Goal: Transaction & Acquisition: Purchase product/service

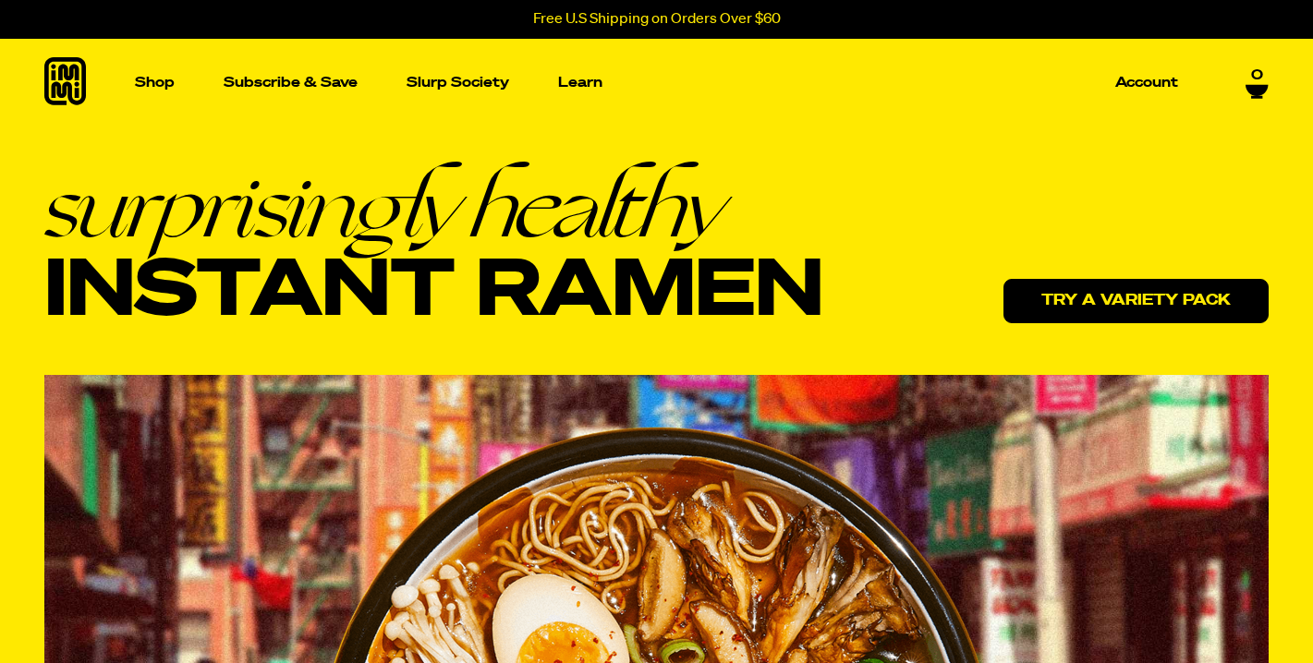
click at [1089, 308] on link "Try a variety pack" at bounding box center [1135, 301] width 265 height 44
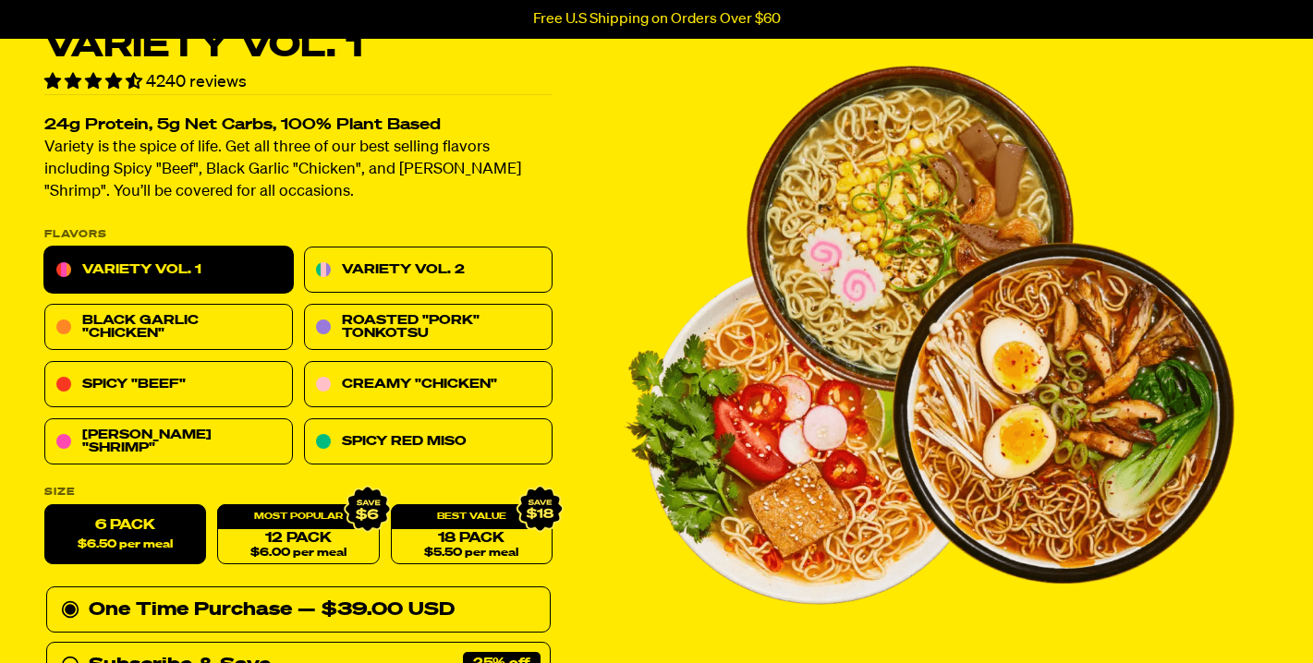
scroll to position [103, 0]
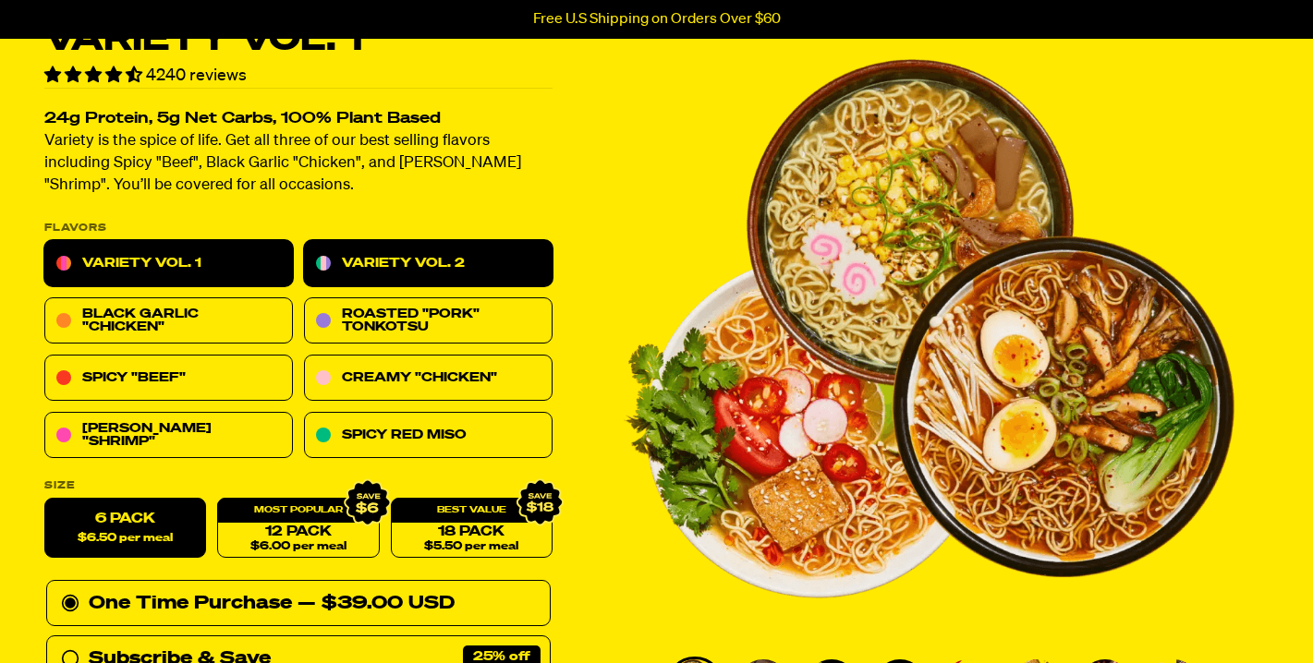
click at [412, 266] on link "Variety Vol. 2" at bounding box center [428, 264] width 249 height 46
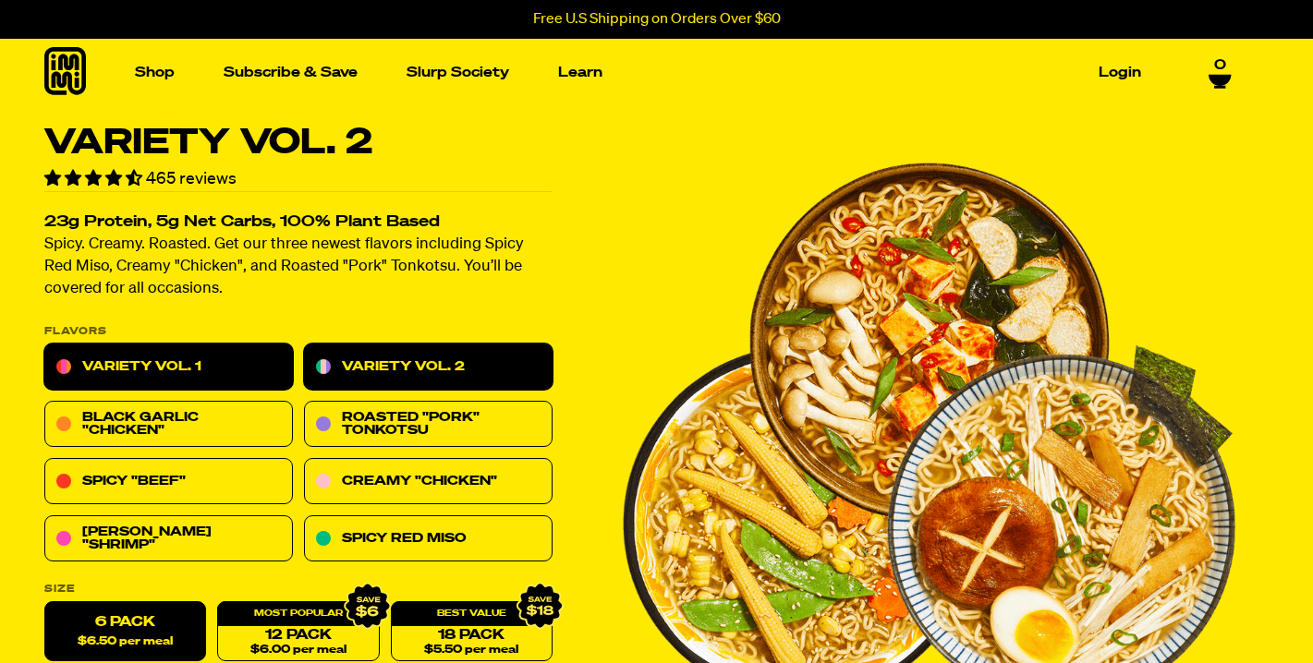
click at [148, 358] on link "Variety Vol. 1" at bounding box center [168, 368] width 249 height 46
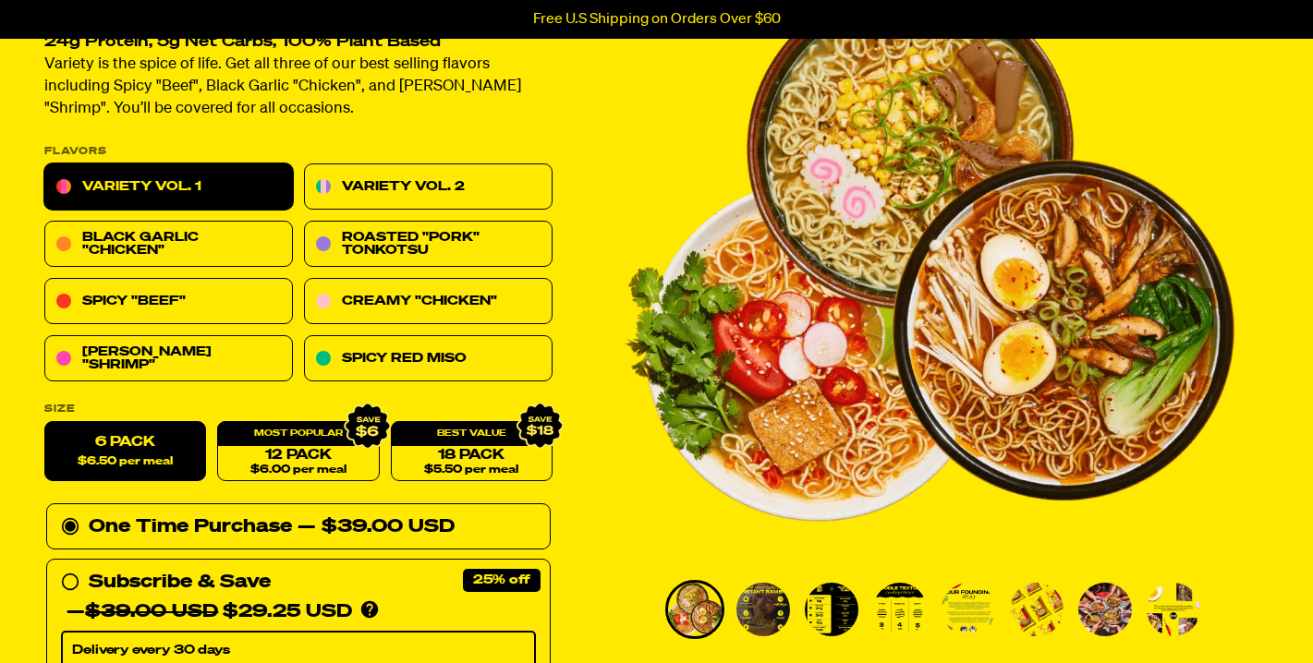
scroll to position [179, 0]
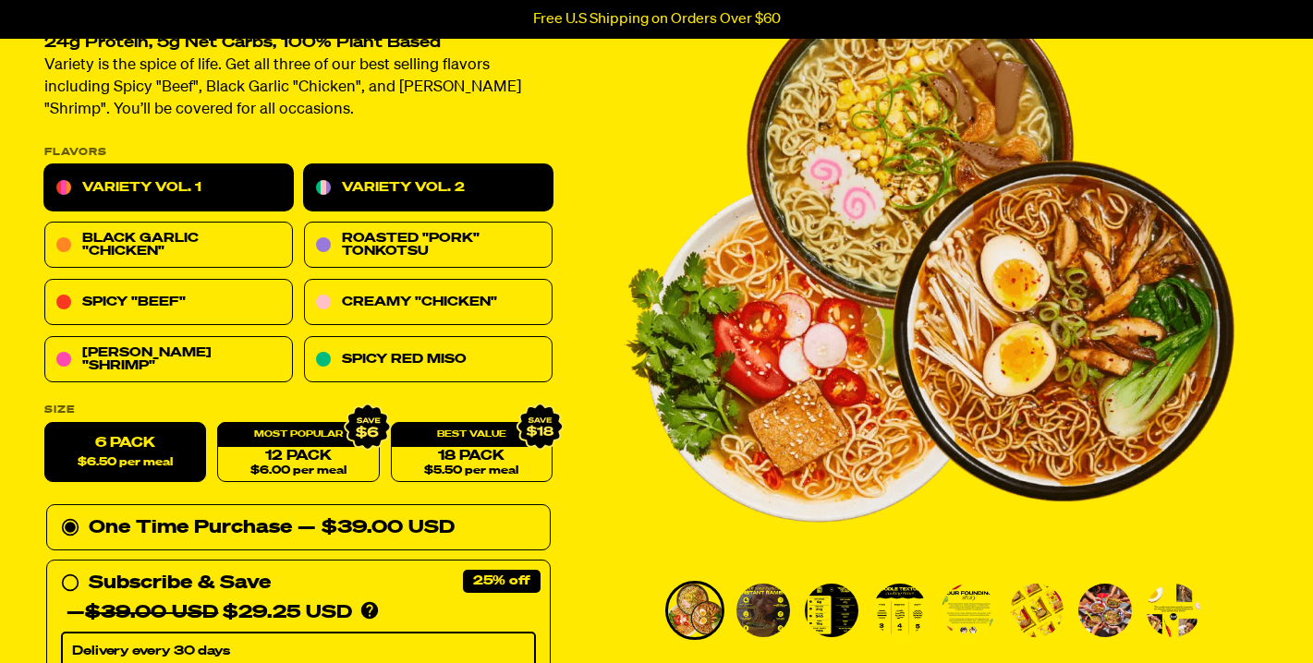
click at [511, 183] on link "Variety Vol. 2" at bounding box center [428, 188] width 249 height 46
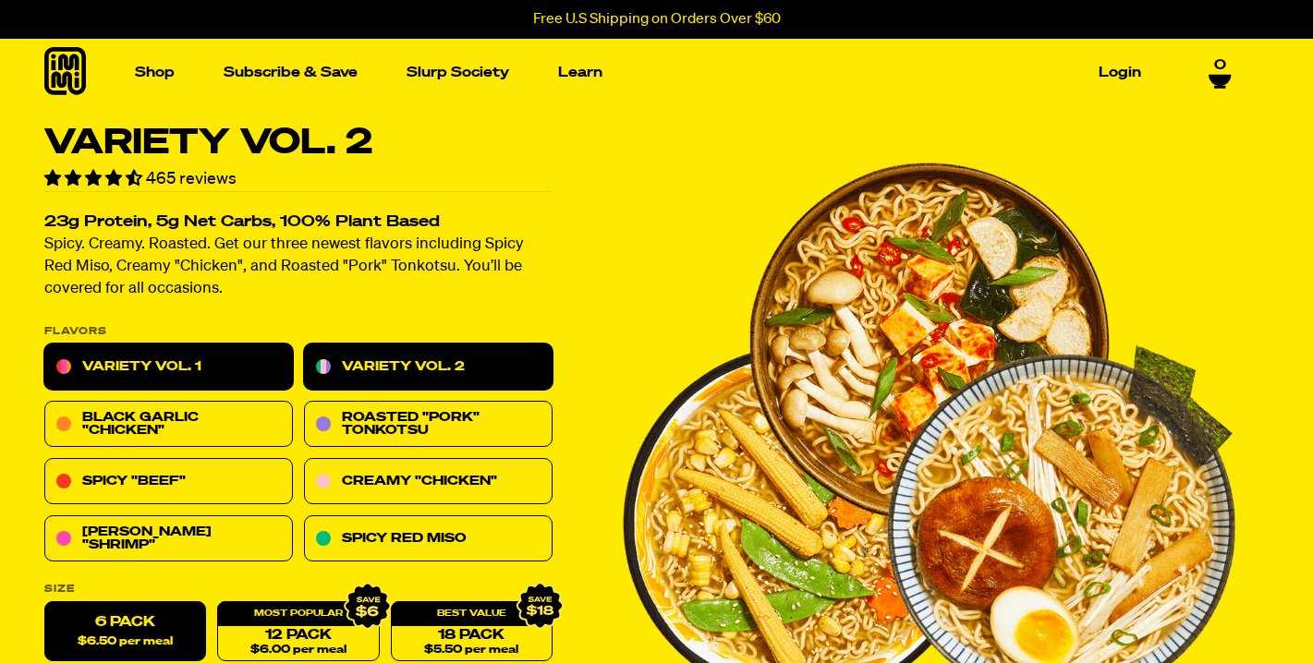
click at [221, 360] on link "Variety Vol. 1" at bounding box center [168, 368] width 249 height 46
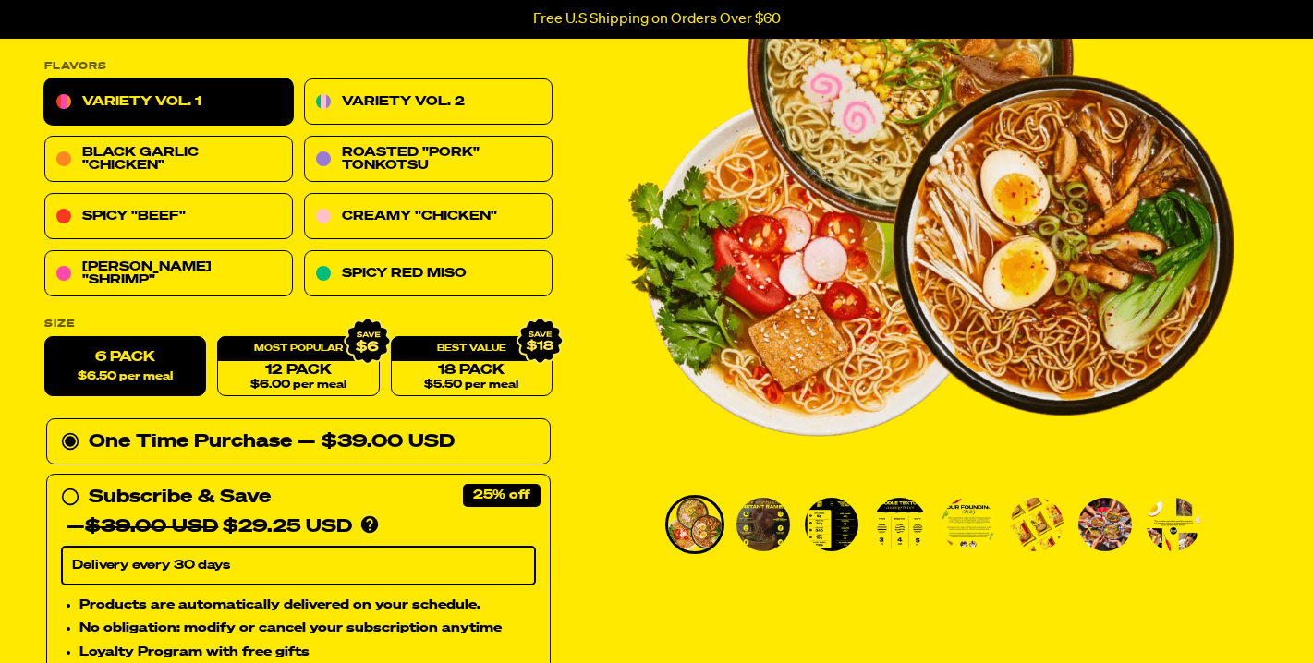
scroll to position [266, 0]
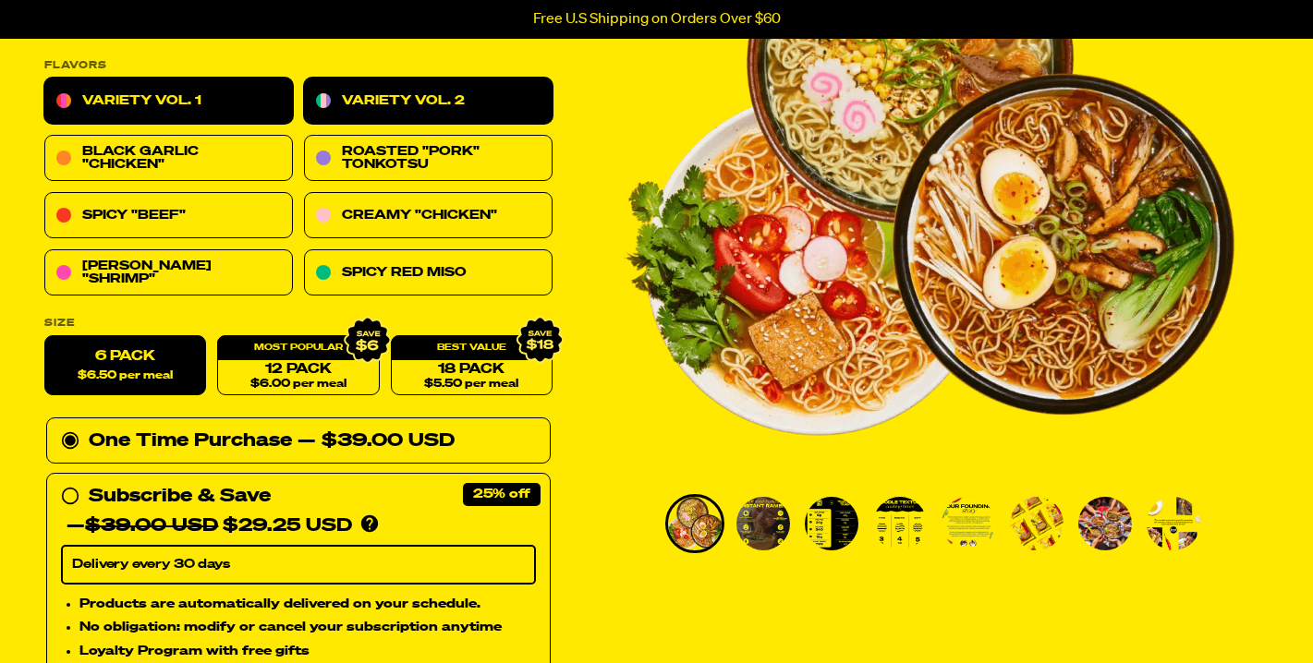
click at [378, 96] on link "Variety Vol. 2" at bounding box center [428, 102] width 249 height 46
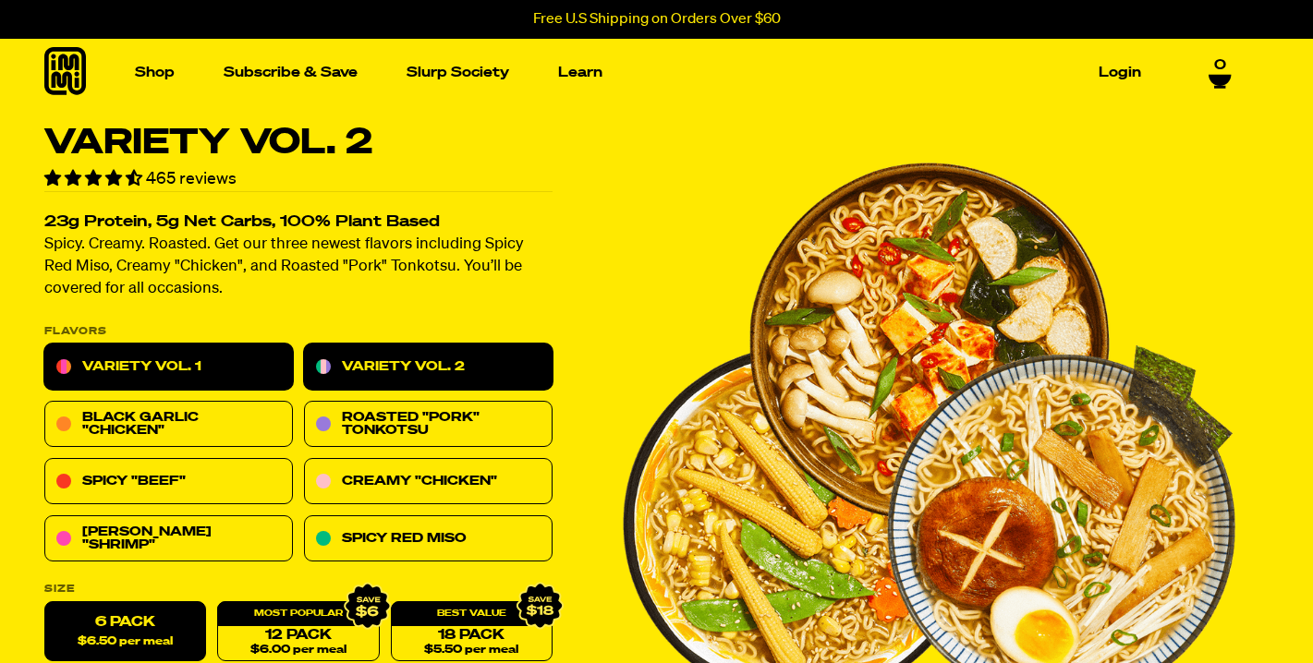
click at [192, 374] on link "Variety Vol. 1" at bounding box center [168, 368] width 249 height 46
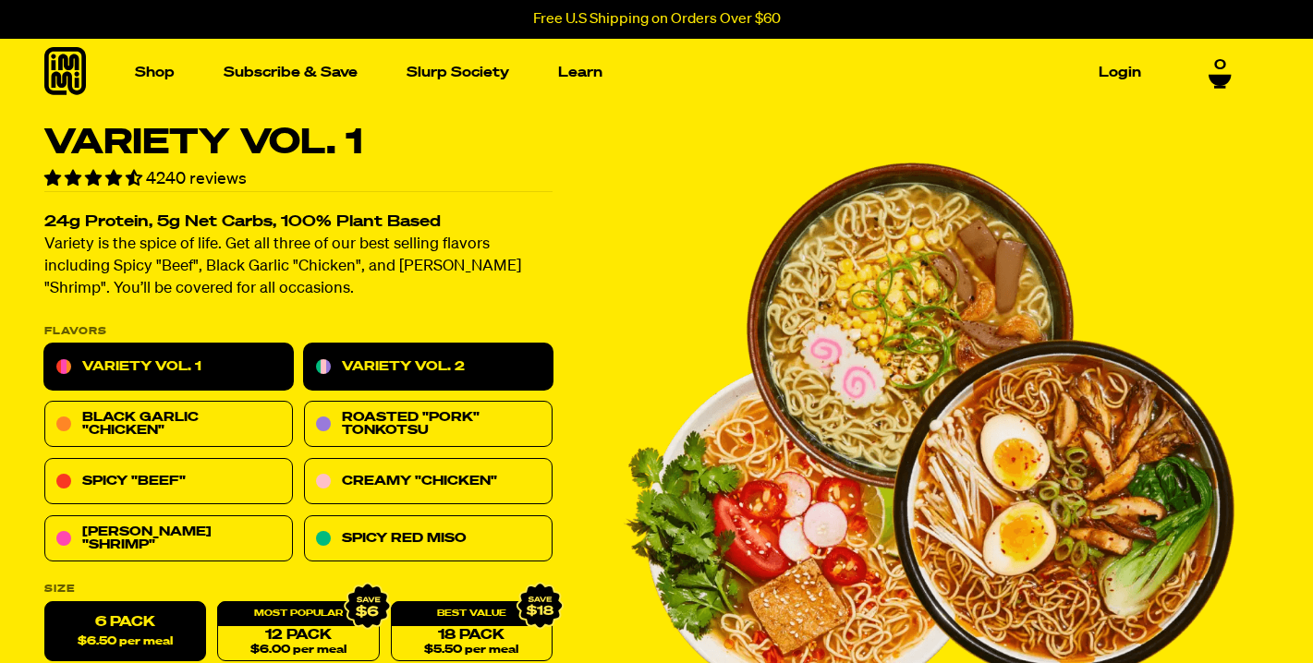
click at [394, 379] on link "Variety Vol. 2" at bounding box center [428, 368] width 249 height 46
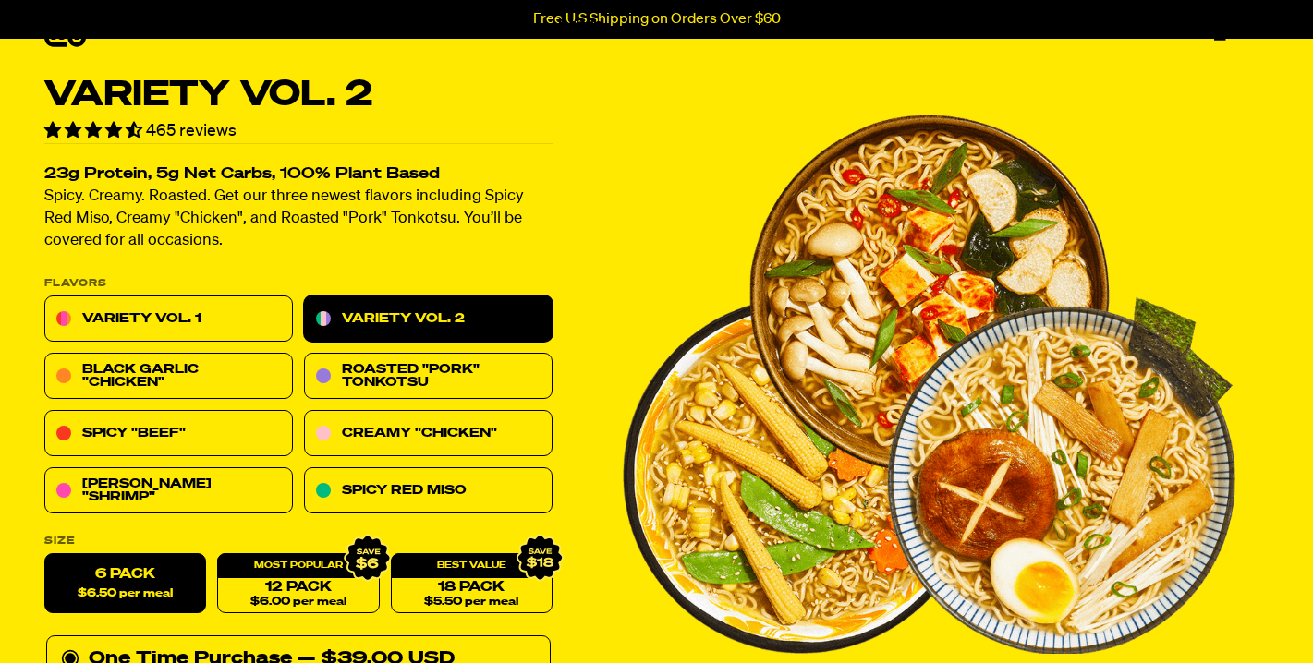
scroll to position [57, 0]
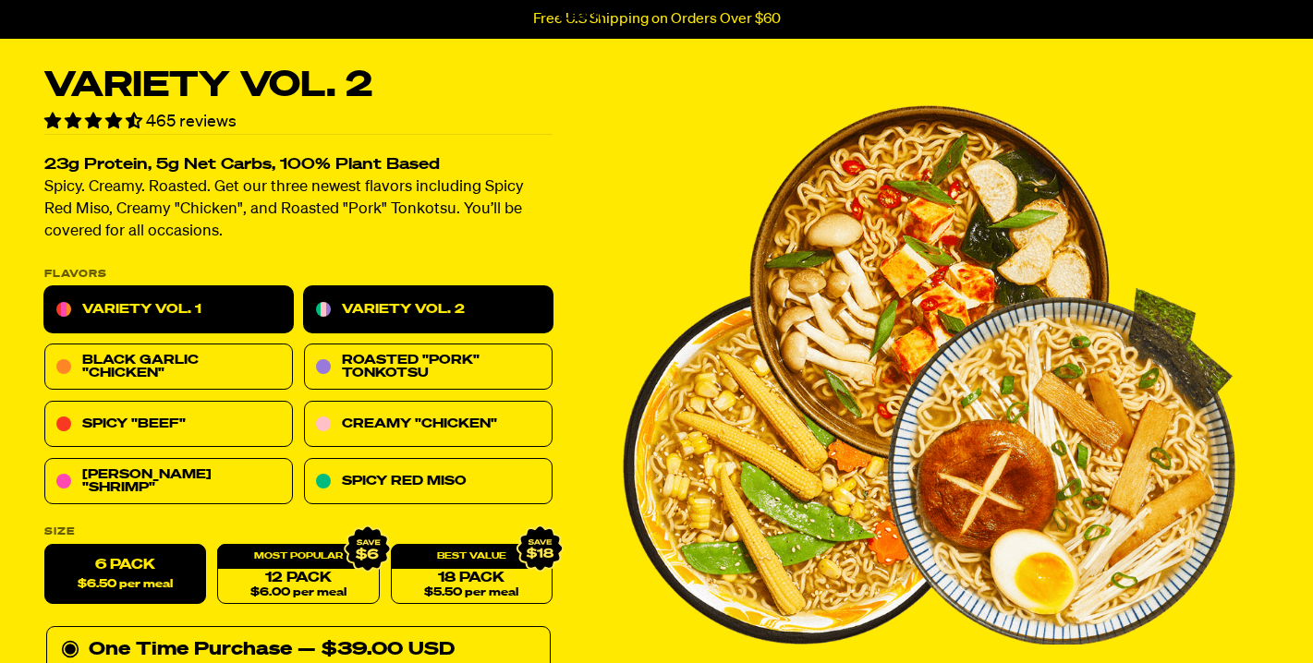
click at [170, 302] on link "Variety Vol. 1" at bounding box center [168, 310] width 249 height 46
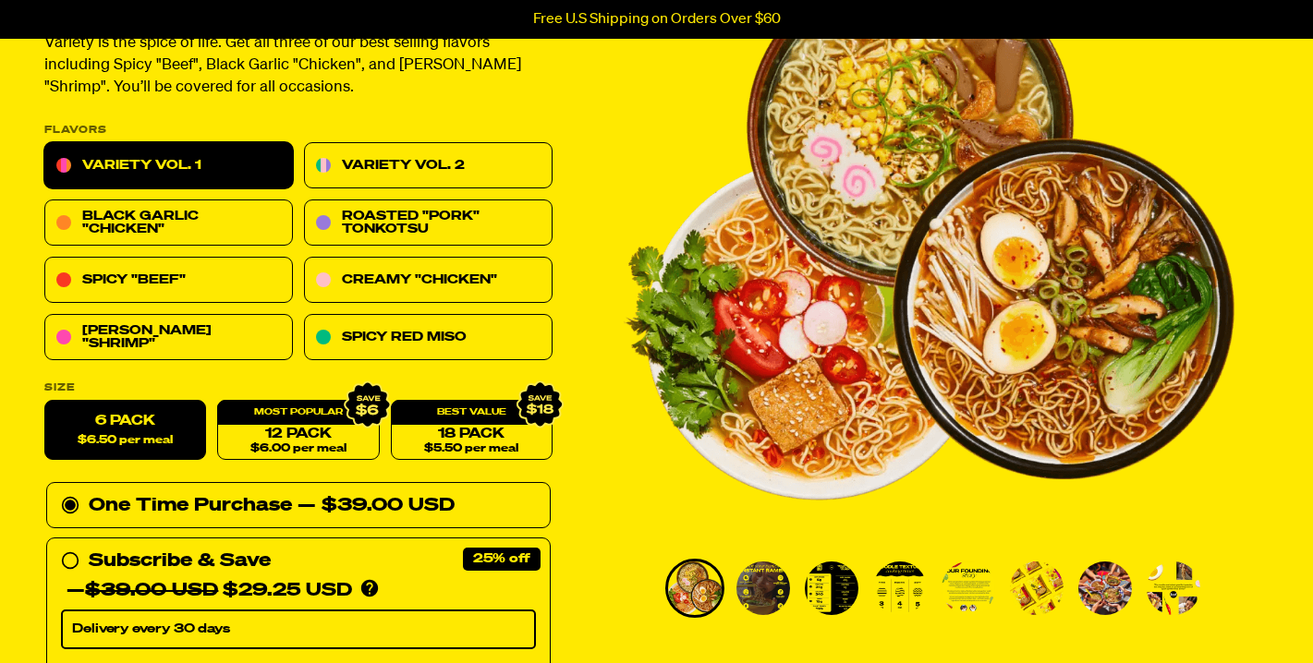
scroll to position [202, 0]
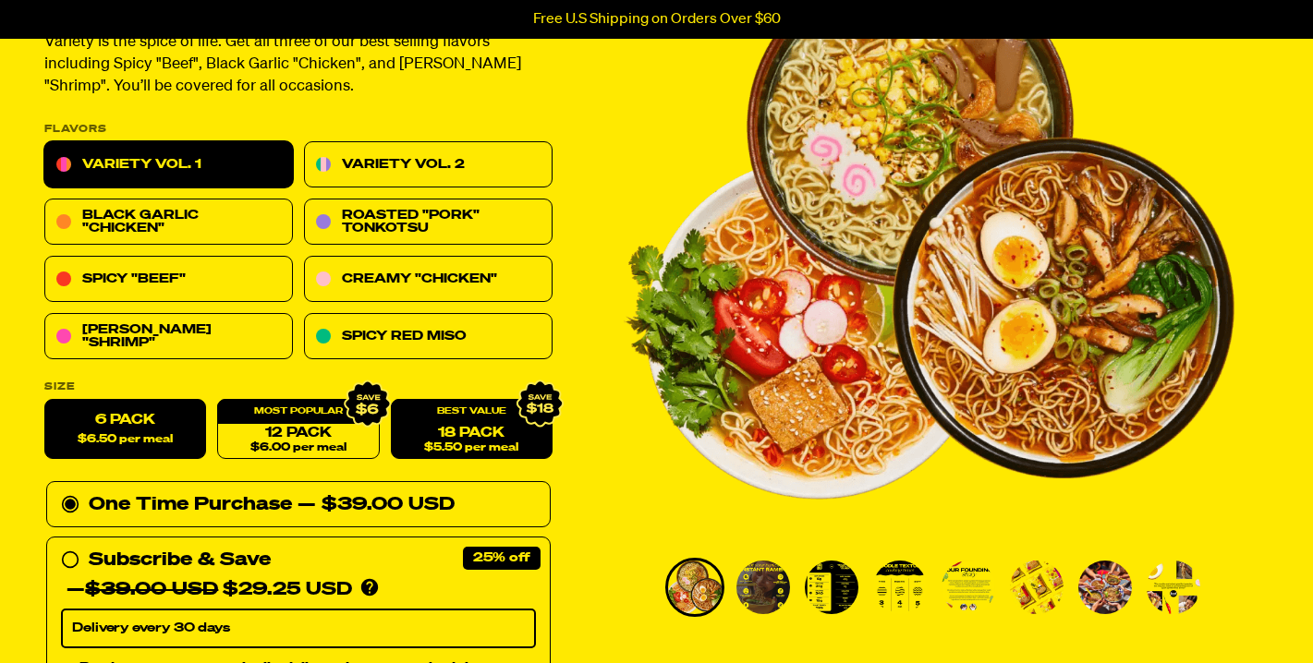
click at [454, 425] on link "18 Pack $5.50 per meal" at bounding box center [472, 430] width 162 height 60
radio input "false"
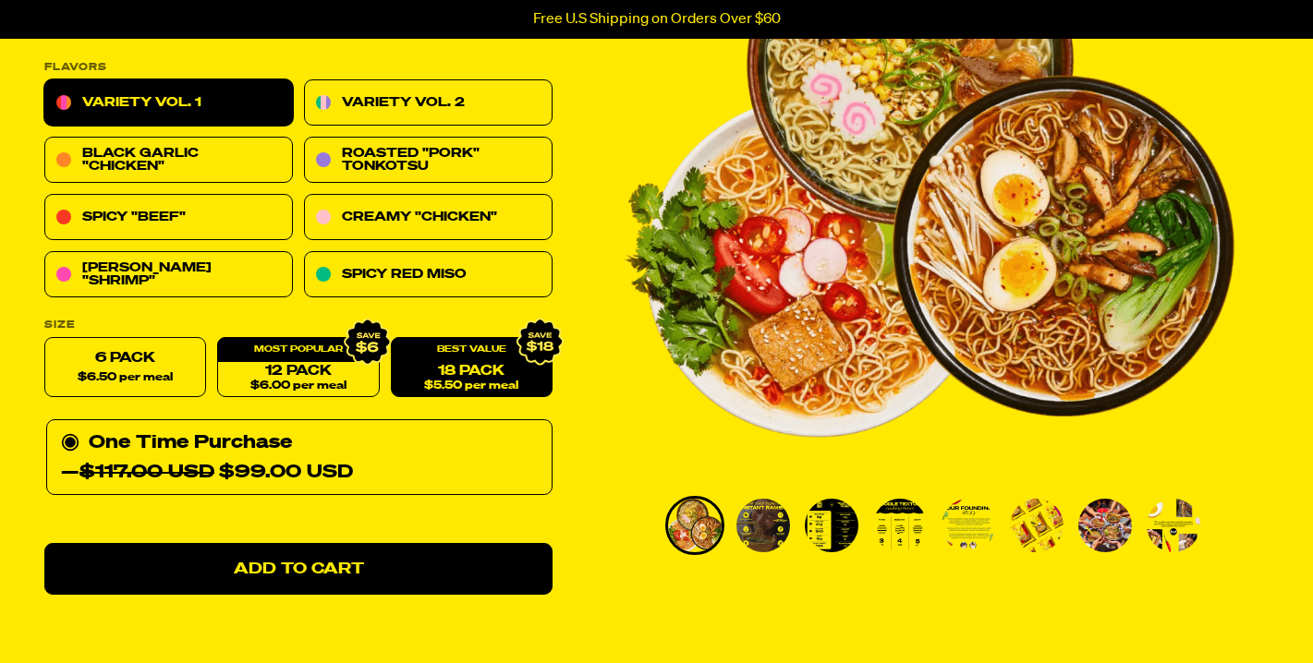
scroll to position [268, 0]
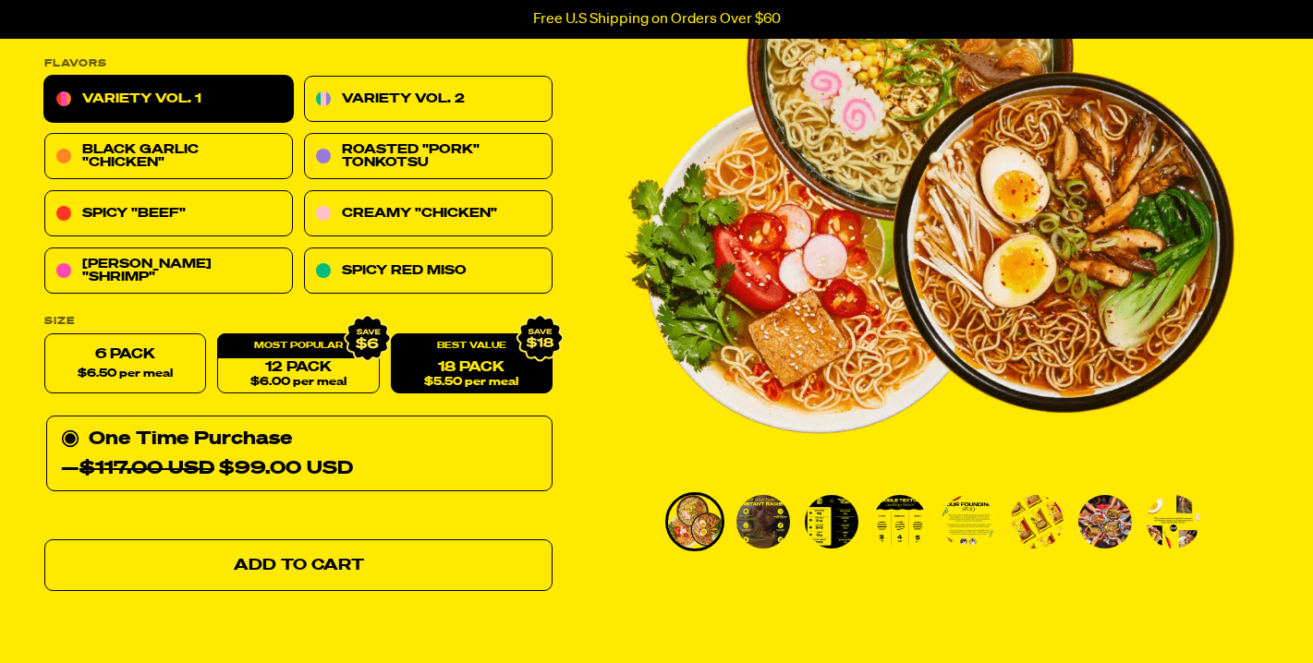
click at [356, 568] on span "Add to Cart" at bounding box center [299, 566] width 130 height 16
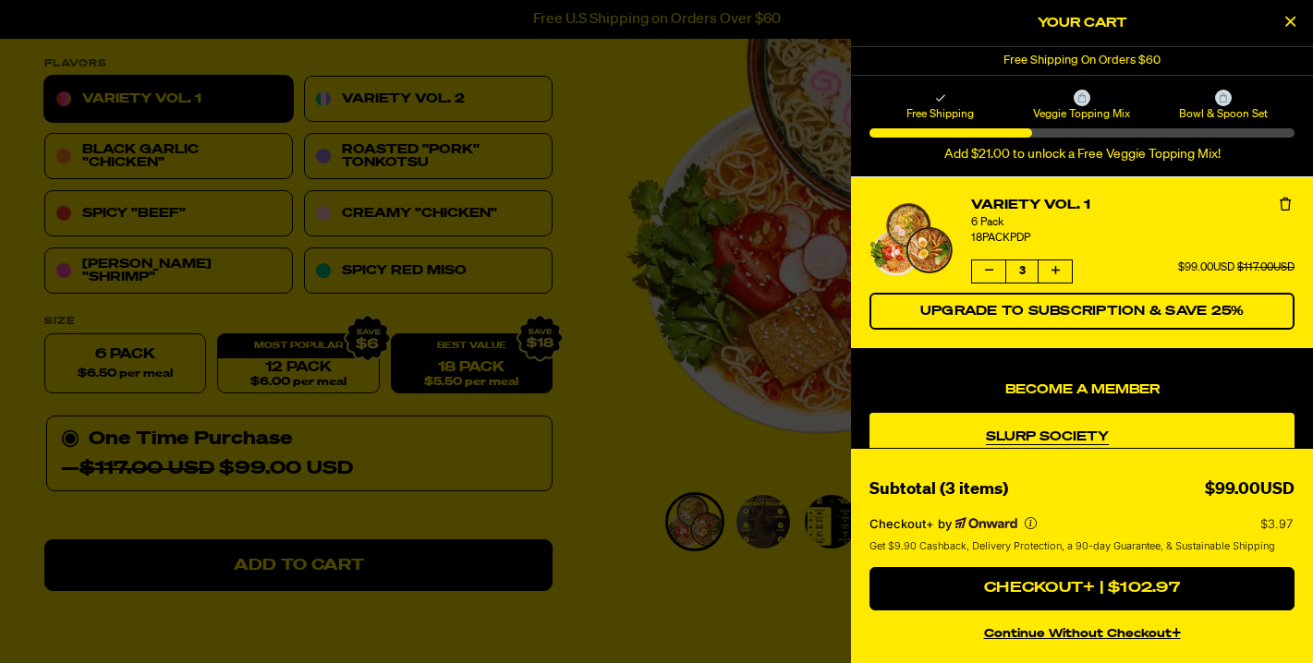
click at [1016, 634] on button "continue without Checkout+" at bounding box center [1081, 631] width 425 height 27
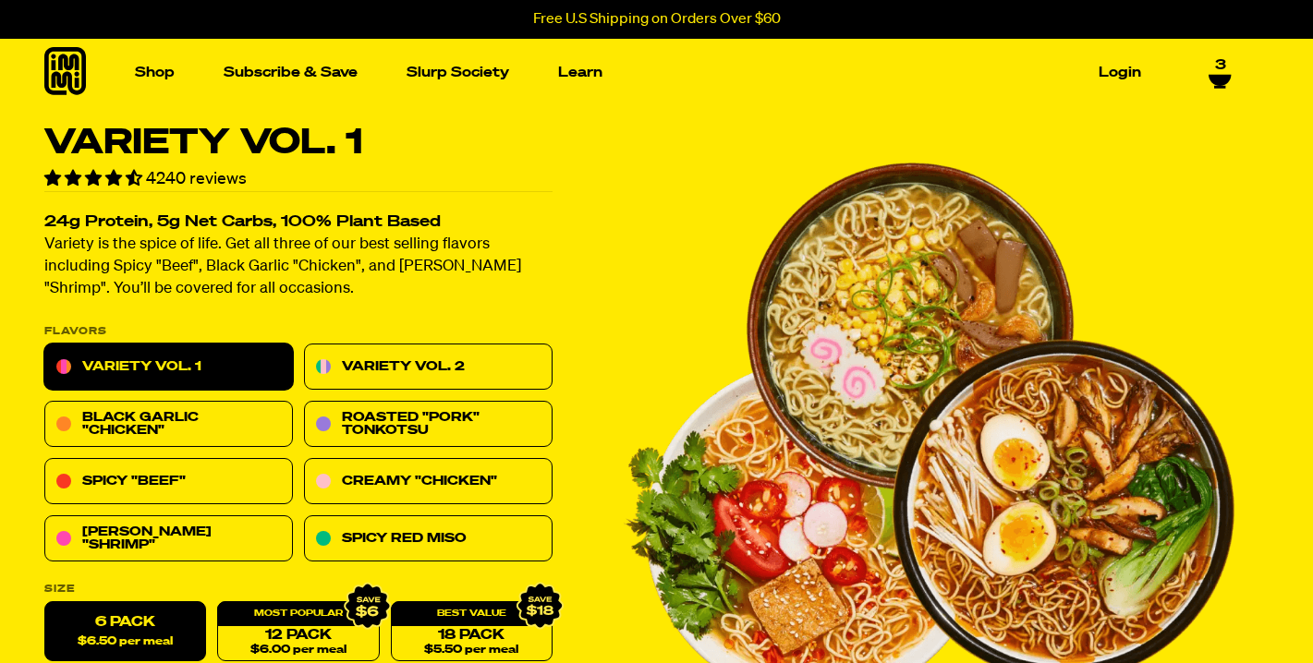
click at [1218, 65] on span "3" at bounding box center [1220, 65] width 11 height 17
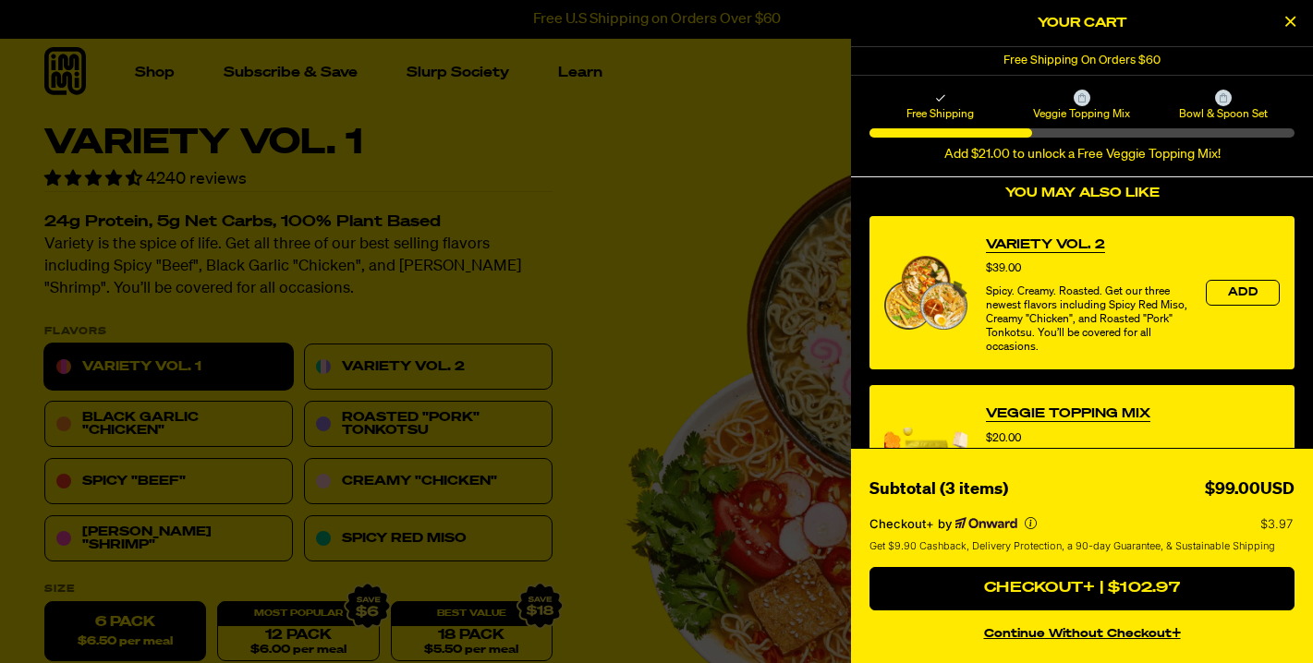
scroll to position [424, 0]
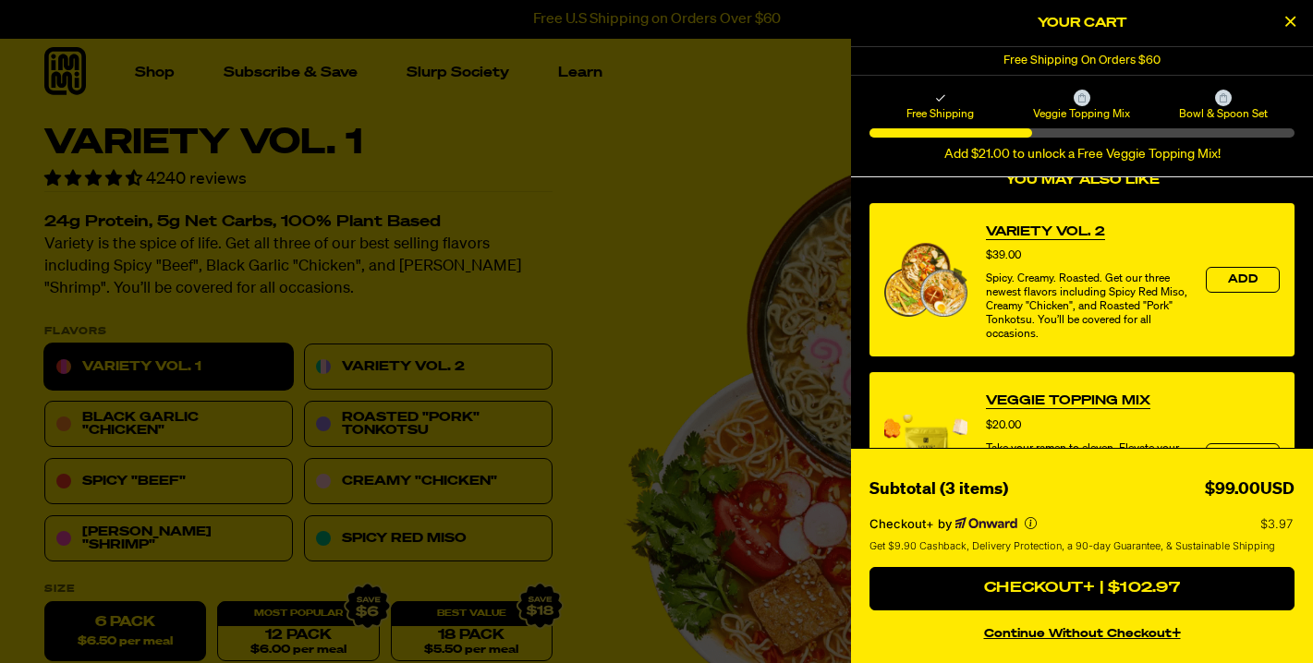
click at [690, 249] on div at bounding box center [656, 331] width 1313 height 663
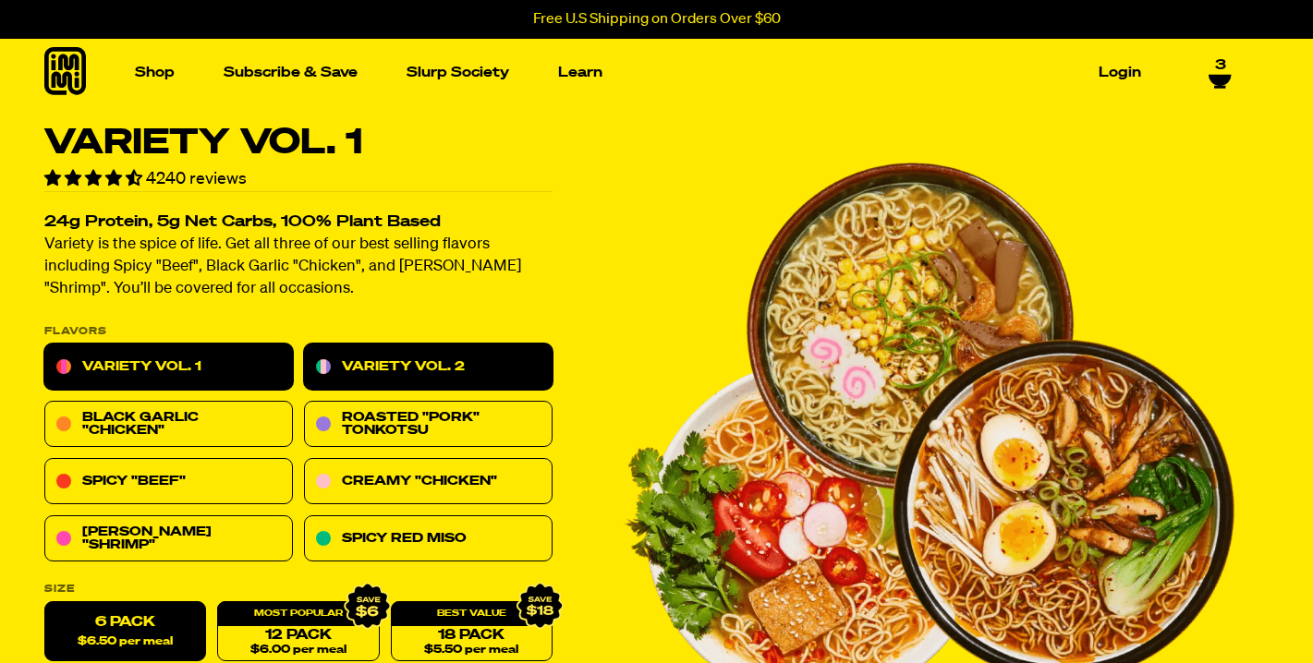
click at [492, 370] on link "Variety Vol. 2" at bounding box center [428, 368] width 249 height 46
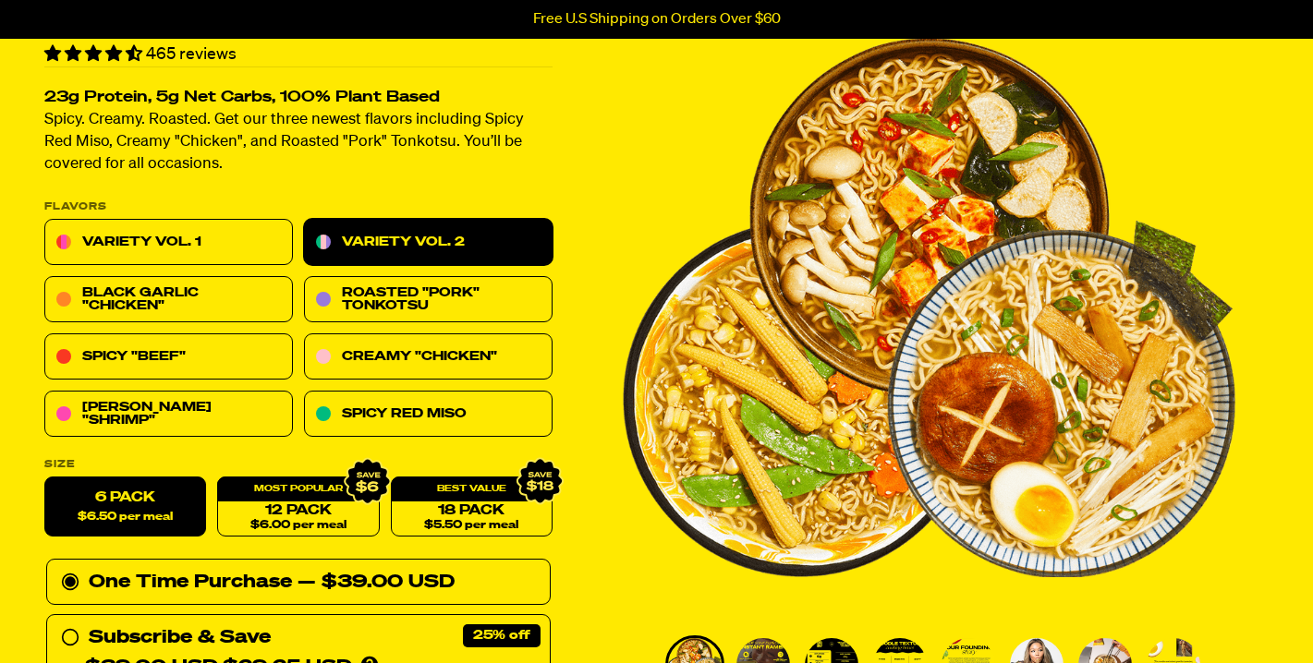
scroll to position [134, 0]
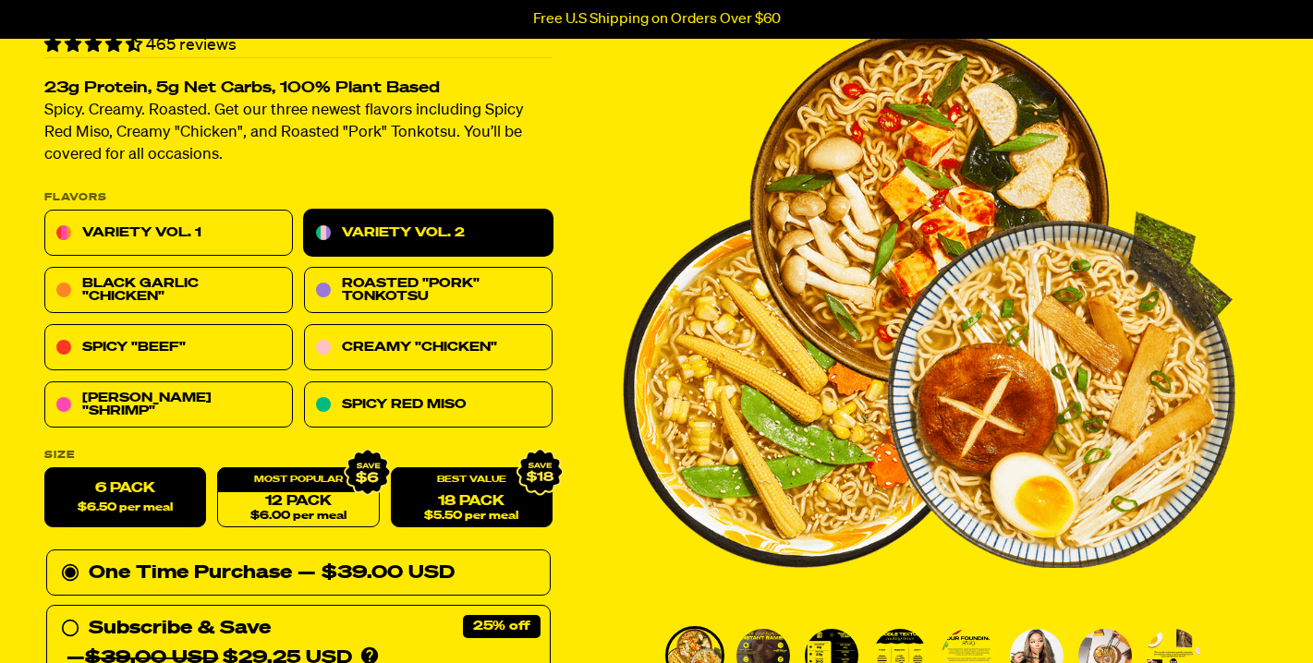
click at [472, 492] on link "18 Pack $5.50 per meal" at bounding box center [472, 498] width 162 height 60
radio input "false"
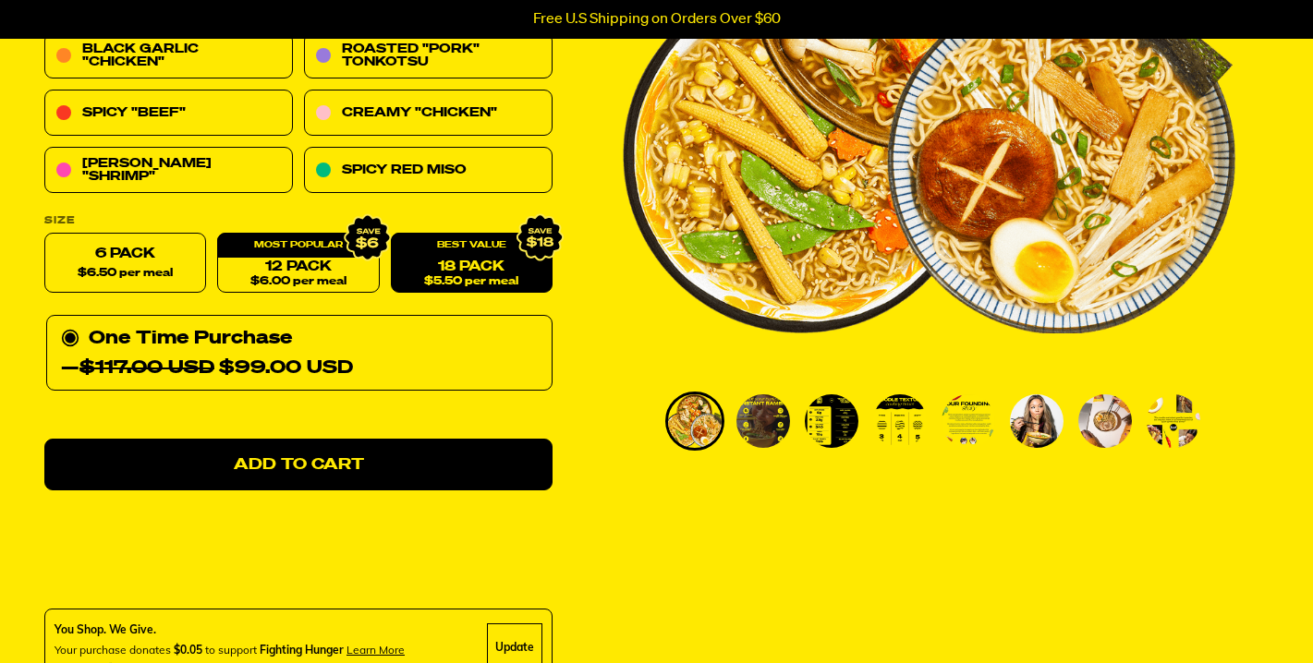
scroll to position [373, 0]
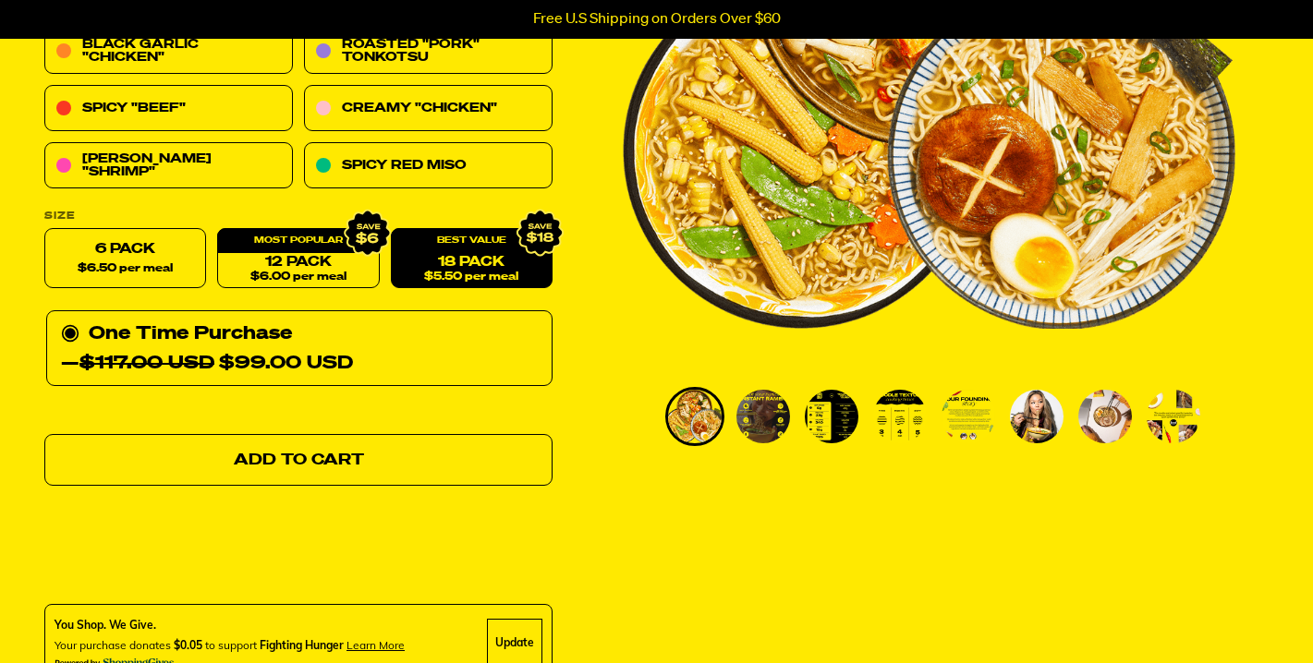
click at [435, 461] on link "Add to Cart" at bounding box center [298, 461] width 508 height 52
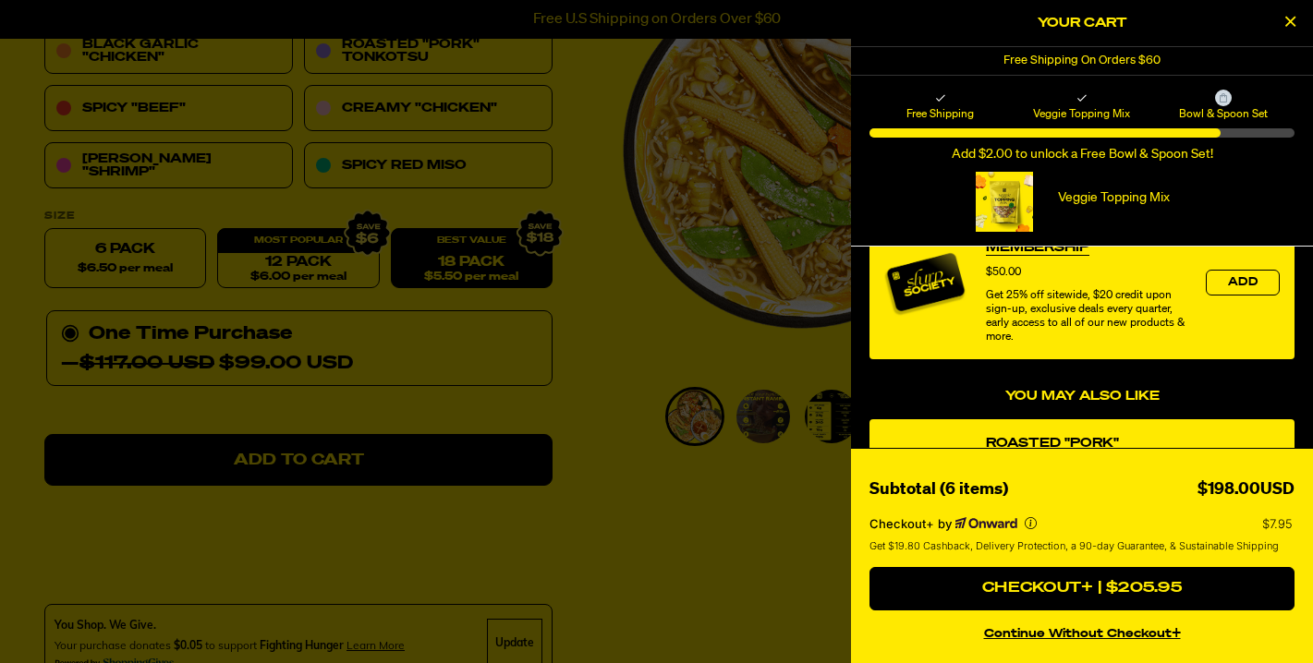
scroll to position [440, 0]
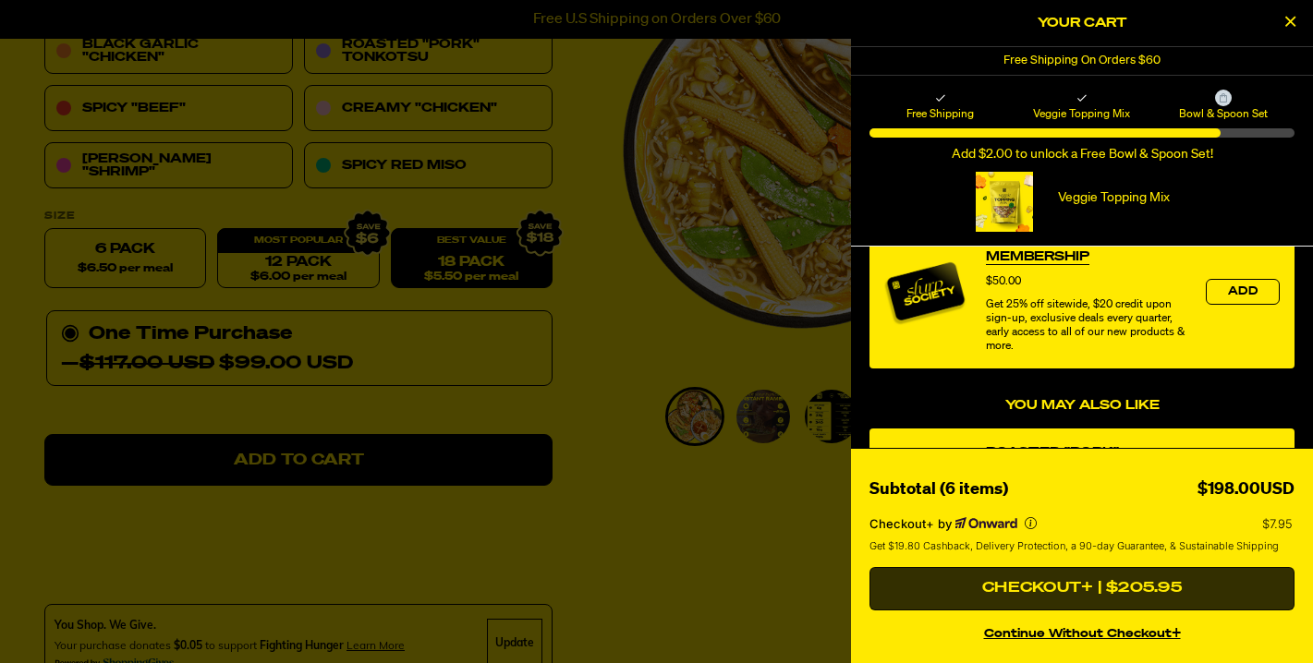
click at [1097, 587] on button "Checkout+ | $205.95" at bounding box center [1081, 589] width 425 height 44
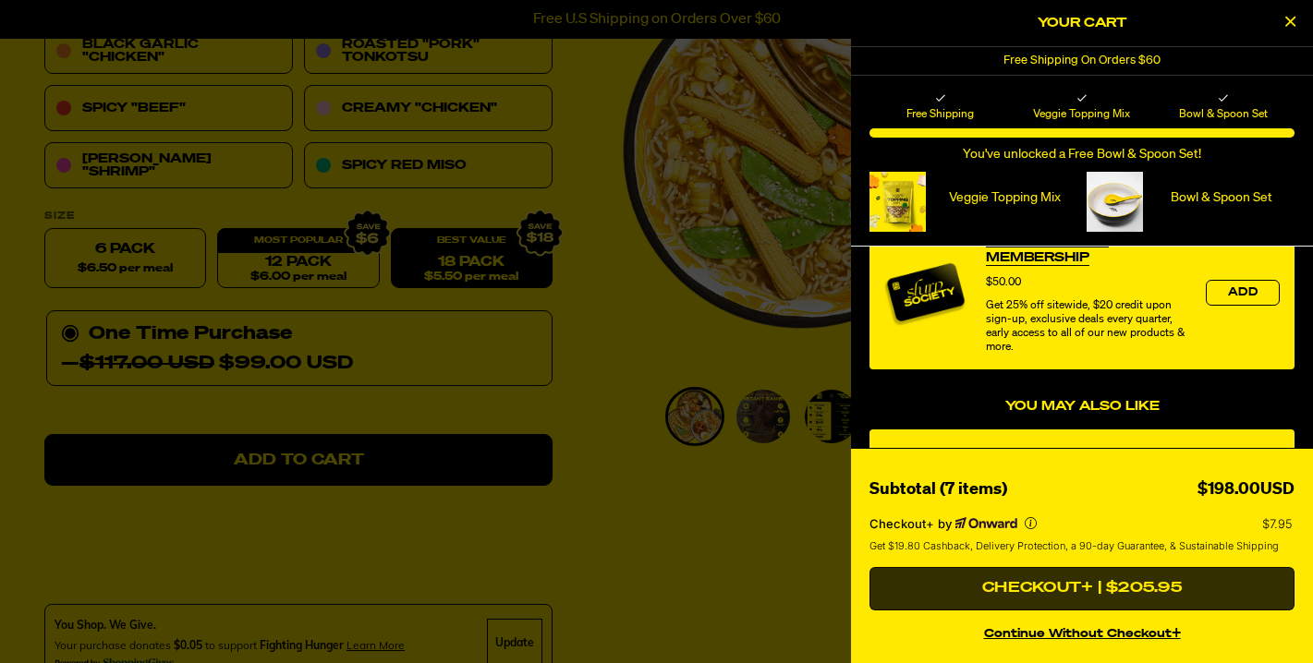
scroll to position [441, 0]
